Goal: Information Seeking & Learning: Learn about a topic

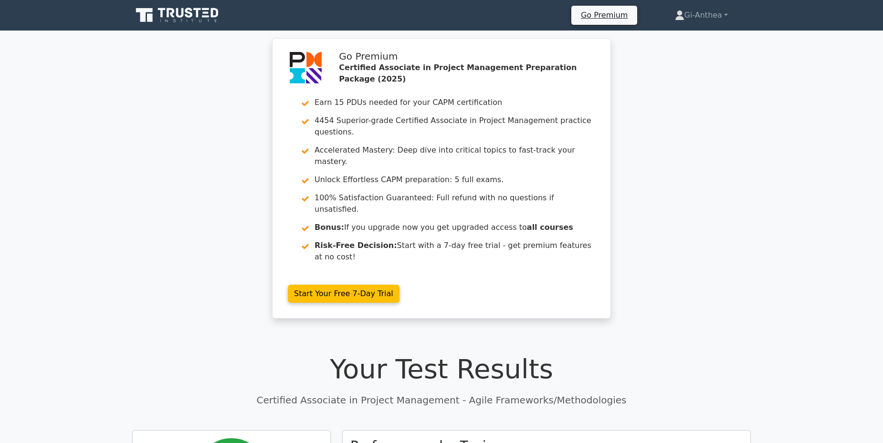
scroll to position [143, 0]
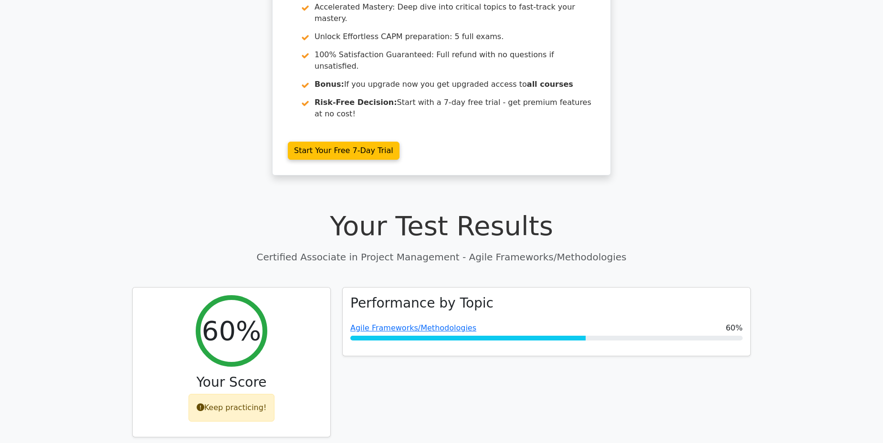
click at [478, 210] on h1 "Your Test Results" at bounding box center [441, 226] width 618 height 32
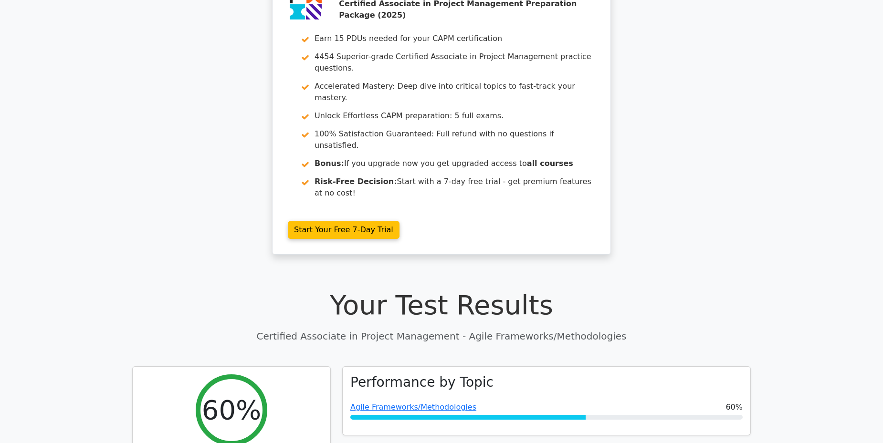
scroll to position [0, 0]
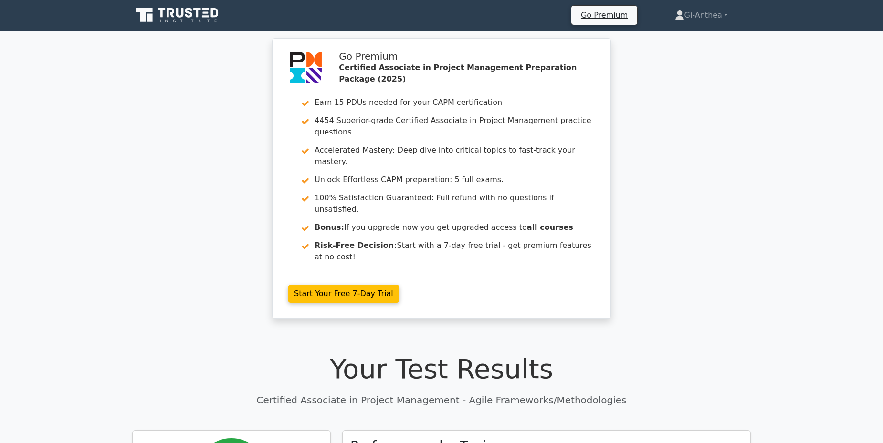
click at [160, 8] on icon at bounding box center [178, 15] width 92 height 18
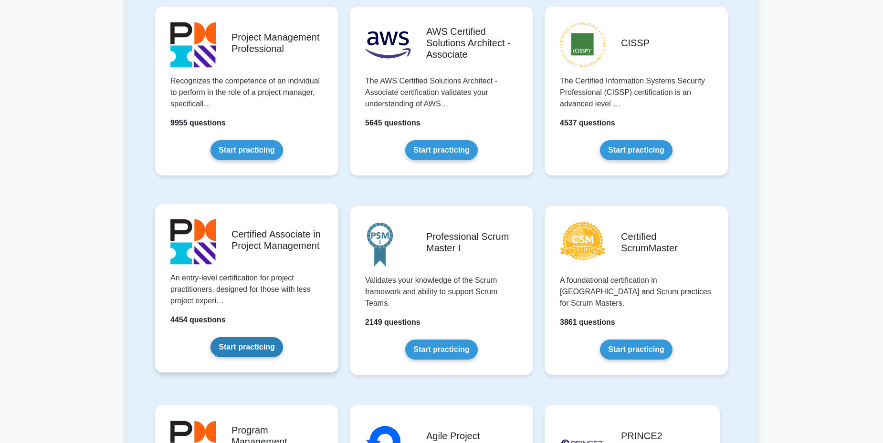
scroll to position [239, 0]
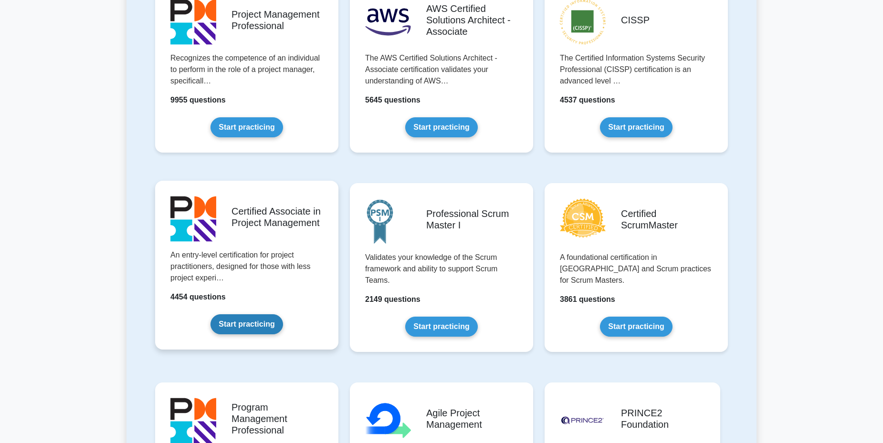
click at [231, 333] on link "Start practicing" at bounding box center [246, 324] width 72 height 20
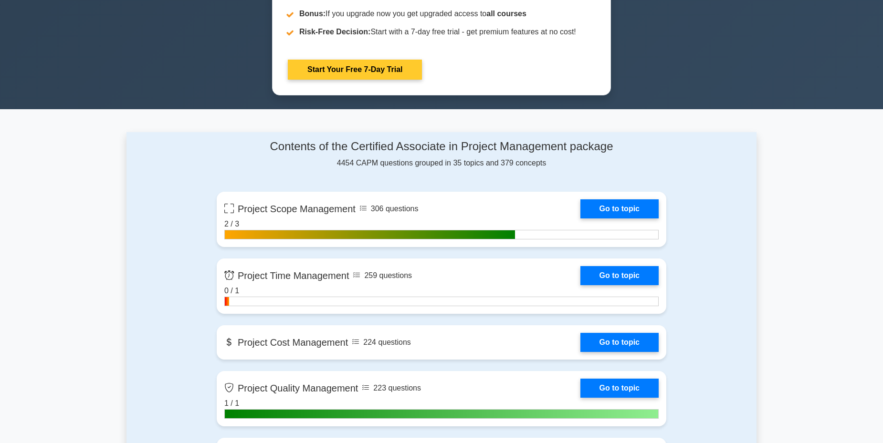
scroll to position [525, 0]
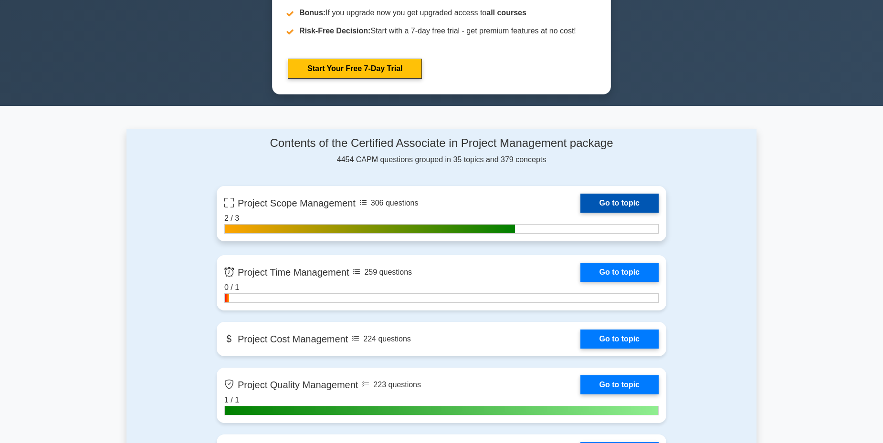
click at [580, 204] on link "Go to topic" at bounding box center [619, 203] width 78 height 19
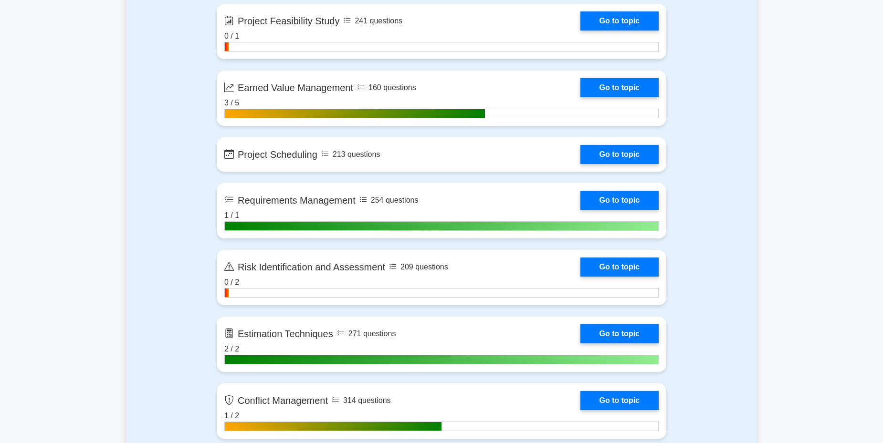
scroll to position [1336, 0]
